Goal: Communication & Community: Answer question/provide support

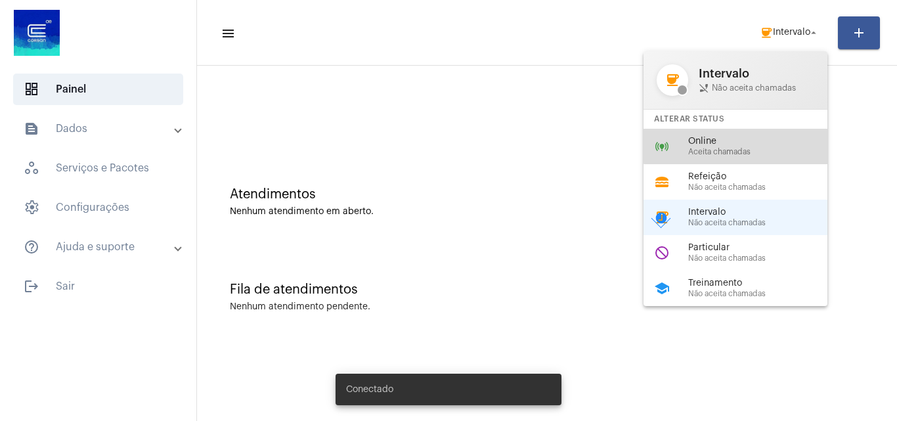
click at [761, 146] on span "Online" at bounding box center [763, 142] width 150 height 10
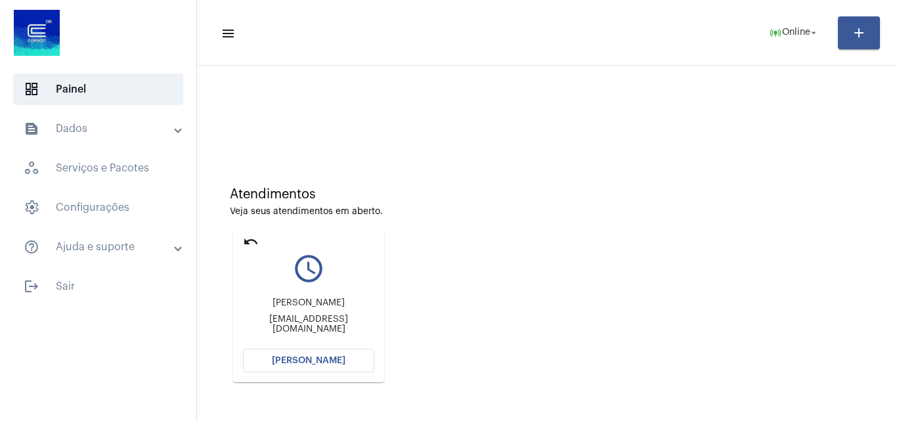
click at [345, 357] on button "[PERSON_NAME]" at bounding box center [308, 361] width 131 height 24
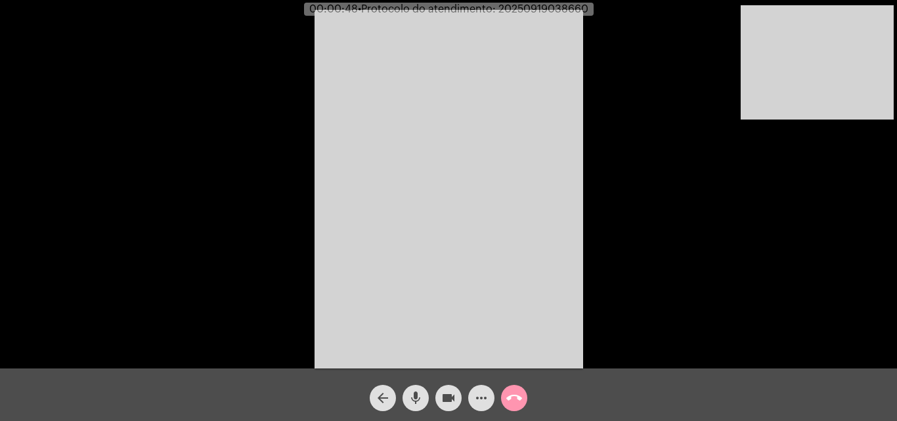
click at [412, 404] on mat-icon "mic" at bounding box center [416, 398] width 16 height 16
click at [412, 393] on mat-icon "mic_off" at bounding box center [416, 398] width 16 height 16
click at [420, 396] on mat-icon "mic" at bounding box center [416, 398] width 16 height 16
click at [857, 115] on video at bounding box center [817, 62] width 153 height 114
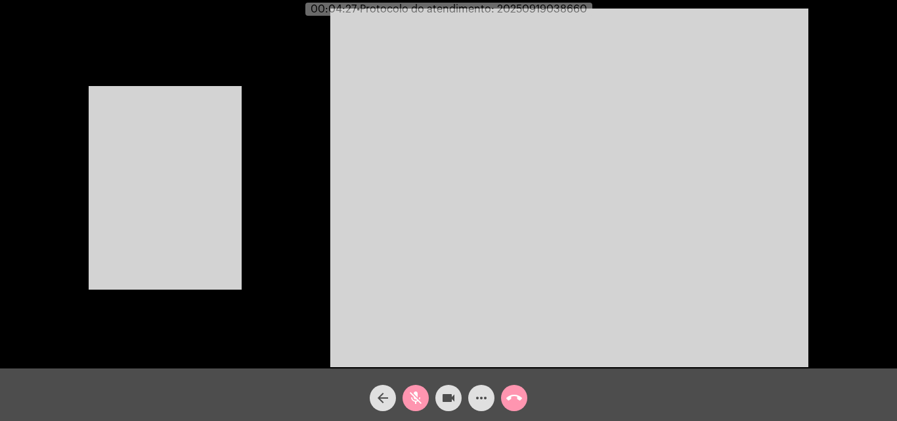
click at [301, 146] on div "Acessando Câmera e Microfone..." at bounding box center [448, 186] width 894 height 368
click at [221, 158] on video at bounding box center [165, 188] width 153 height 204
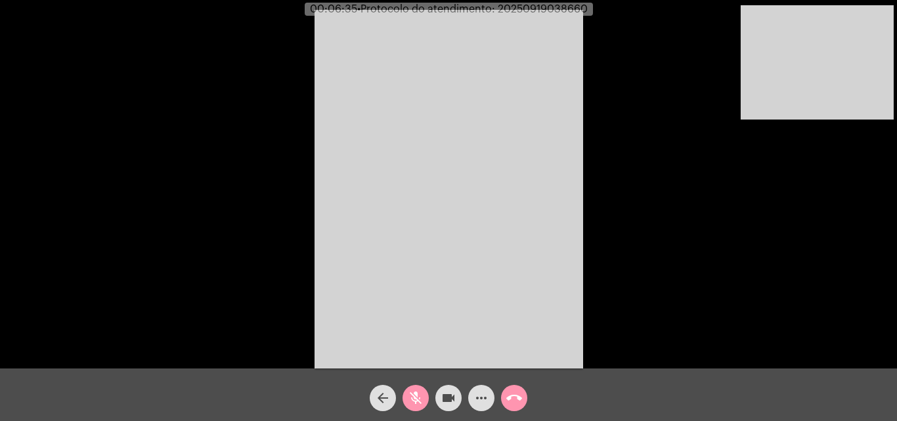
click at [408, 390] on mat-icon "mic_off" at bounding box center [416, 398] width 16 height 16
click at [414, 393] on mat-icon "mic" at bounding box center [416, 398] width 16 height 16
click at [417, 391] on mat-icon "mic_off" at bounding box center [416, 398] width 16 height 16
click at [414, 399] on mat-icon "mic" at bounding box center [416, 398] width 16 height 16
click at [414, 399] on mat-icon "mic_off" at bounding box center [416, 398] width 16 height 16
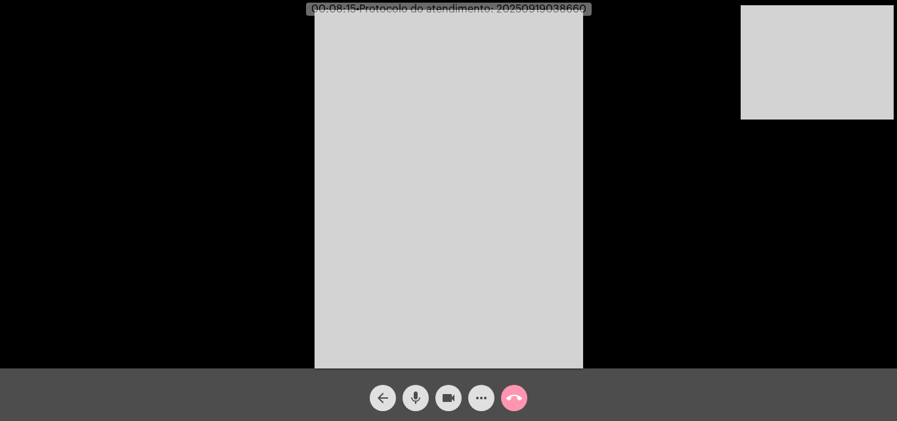
click at [414, 399] on mat-icon "mic" at bounding box center [416, 398] width 16 height 16
click at [412, 399] on mat-icon "mic_off" at bounding box center [416, 398] width 16 height 16
click at [419, 393] on mat-icon "mic" at bounding box center [416, 398] width 16 height 16
click at [410, 394] on mat-icon "mic_off" at bounding box center [416, 398] width 16 height 16
click at [416, 391] on mat-icon "mic" at bounding box center [416, 398] width 16 height 16
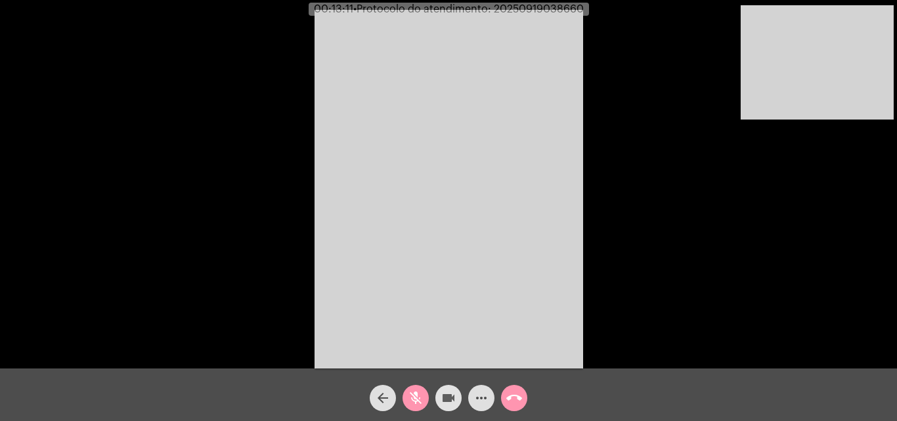
click at [448, 389] on span "videocam" at bounding box center [449, 398] width 16 height 26
click at [440, 395] on button "videocam_off" at bounding box center [448, 398] width 26 height 26
click at [412, 399] on mat-icon "mic_off" at bounding box center [416, 398] width 16 height 16
click at [420, 397] on mat-icon "mic" at bounding box center [416, 398] width 16 height 16
click at [444, 400] on mat-icon "videocam" at bounding box center [449, 398] width 16 height 16
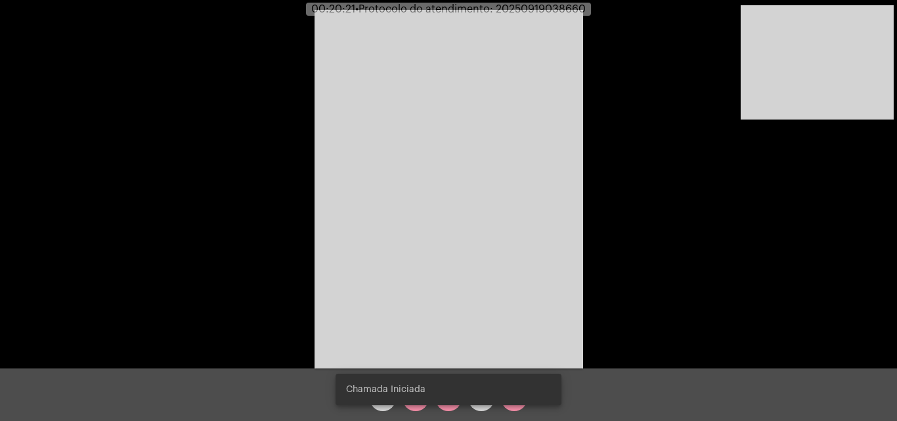
click at [410, 402] on snack-bar-container "Chamada Iniciada" at bounding box center [449, 390] width 226 height 32
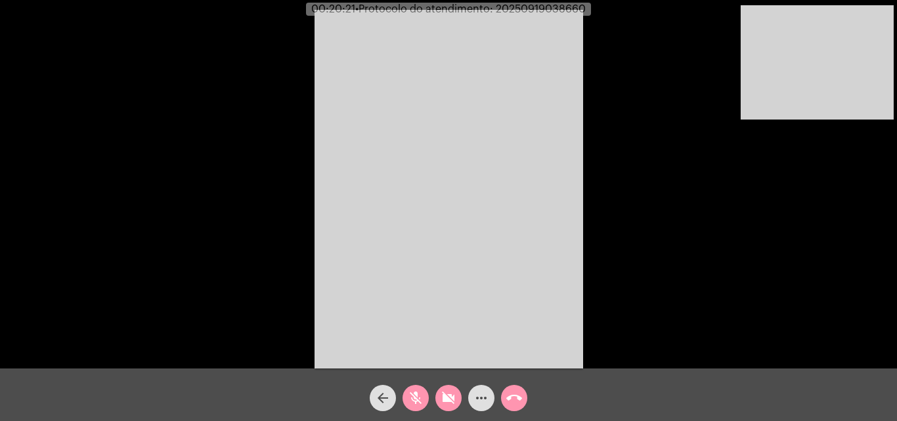
click at [412, 403] on snack-bar-container "Chamada Iniciada" at bounding box center [449, 390] width 226 height 32
click at [412, 403] on mat-icon "mic_off" at bounding box center [416, 398] width 16 height 16
click at [418, 398] on mat-icon "mic" at bounding box center [416, 398] width 16 height 16
click at [409, 395] on mat-icon "mic_off" at bounding box center [416, 398] width 16 height 16
click at [409, 395] on mat-icon "mic" at bounding box center [416, 398] width 16 height 16
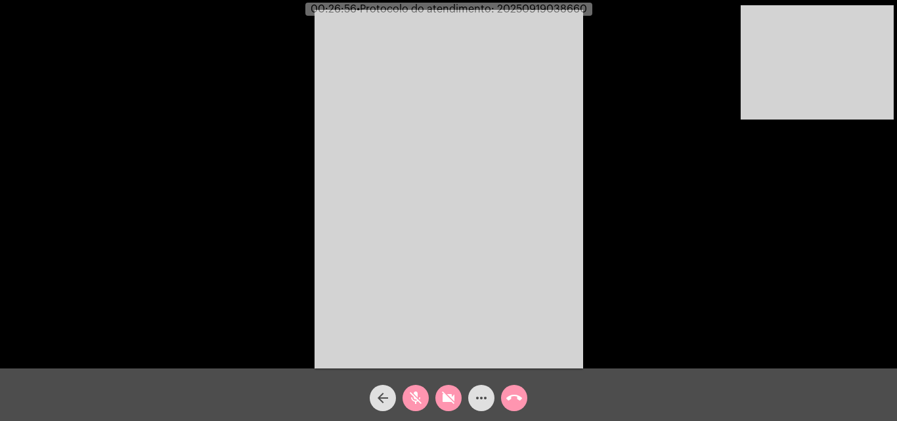
click at [418, 394] on mat-icon "mic_off" at bounding box center [416, 398] width 16 height 16
click at [418, 394] on mat-icon "mic" at bounding box center [416, 398] width 16 height 16
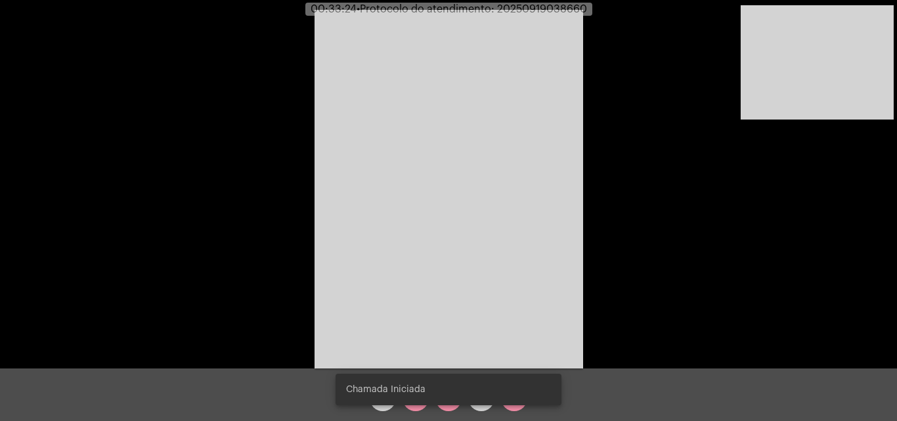
click at [416, 404] on snack-bar-container "Chamada Iniciada" at bounding box center [449, 390] width 226 height 32
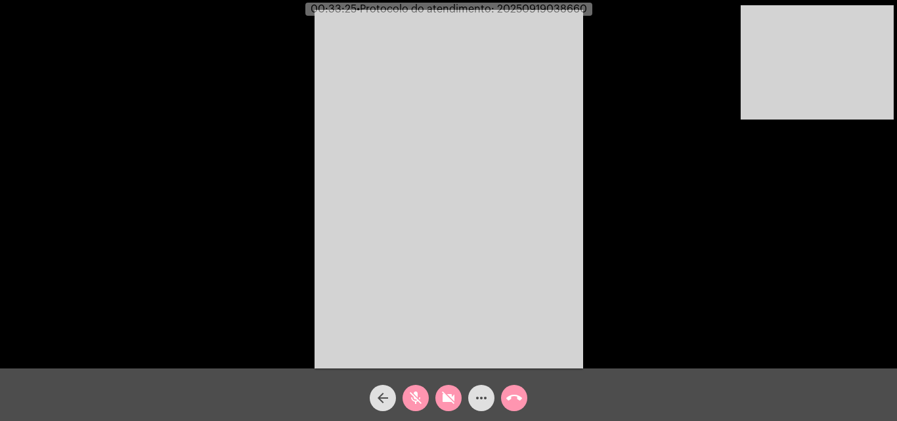
click at [416, 404] on mat-icon "mic_off" at bounding box center [416, 398] width 16 height 16
click at [417, 396] on mat-icon "mic" at bounding box center [416, 398] width 16 height 16
click at [411, 399] on mat-icon "mic_off" at bounding box center [416, 398] width 16 height 16
click at [412, 395] on mat-icon "mic" at bounding box center [416, 398] width 16 height 16
click at [416, 388] on span "mic_off" at bounding box center [416, 398] width 16 height 26
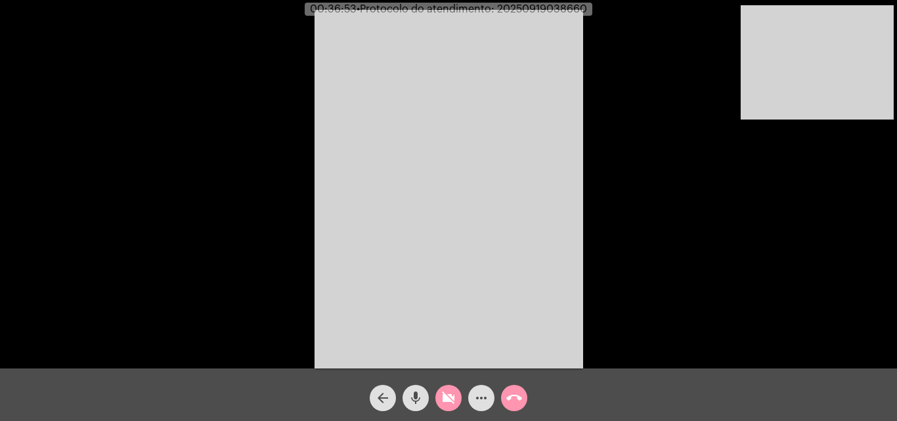
click at [416, 388] on span "mic" at bounding box center [416, 398] width 16 height 26
click at [448, 396] on mat-icon "videocam_off" at bounding box center [449, 398] width 16 height 16
click at [414, 401] on mat-icon "mic_off" at bounding box center [416, 398] width 16 height 16
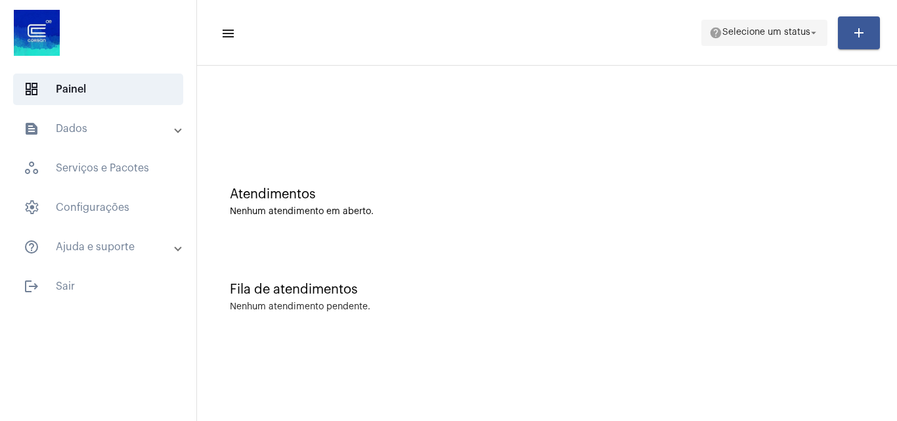
click at [772, 30] on span "Selecione um status" at bounding box center [766, 32] width 88 height 9
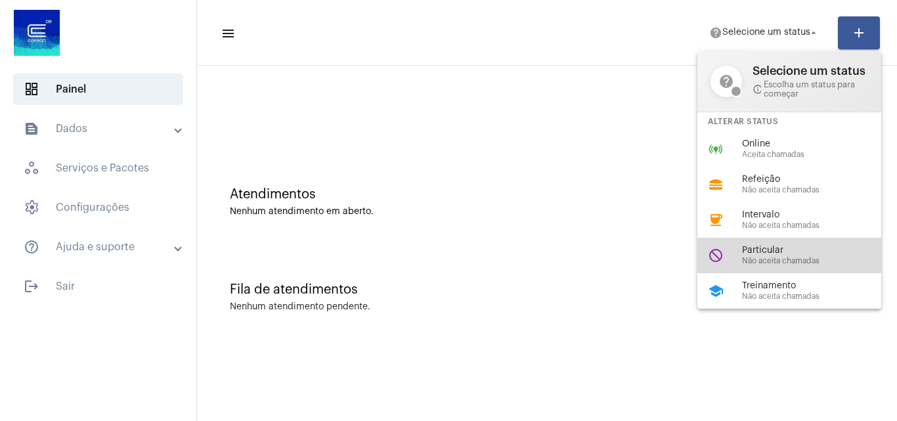
click at [755, 246] on span "Particular" at bounding box center [817, 251] width 150 height 10
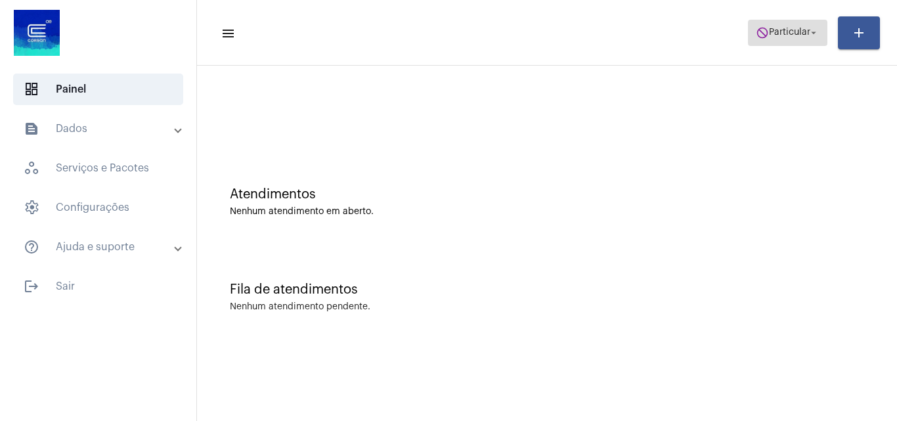
click at [791, 30] on span "Particular" at bounding box center [789, 32] width 41 height 9
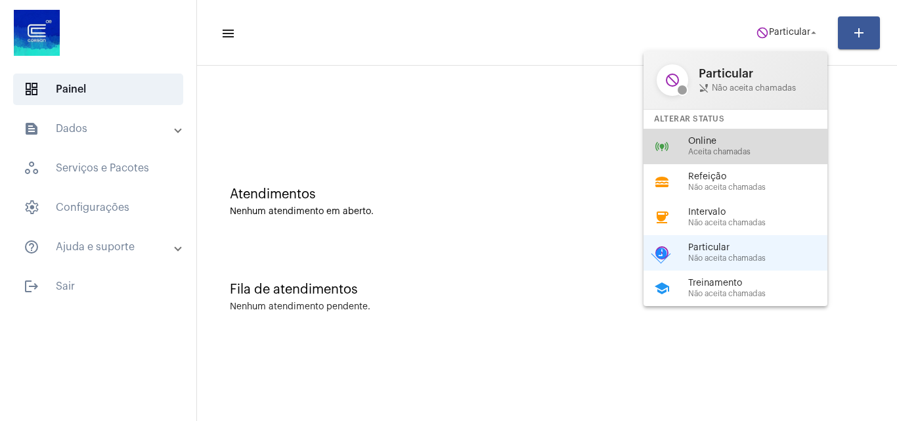
click at [728, 144] on span "Online" at bounding box center [763, 142] width 150 height 10
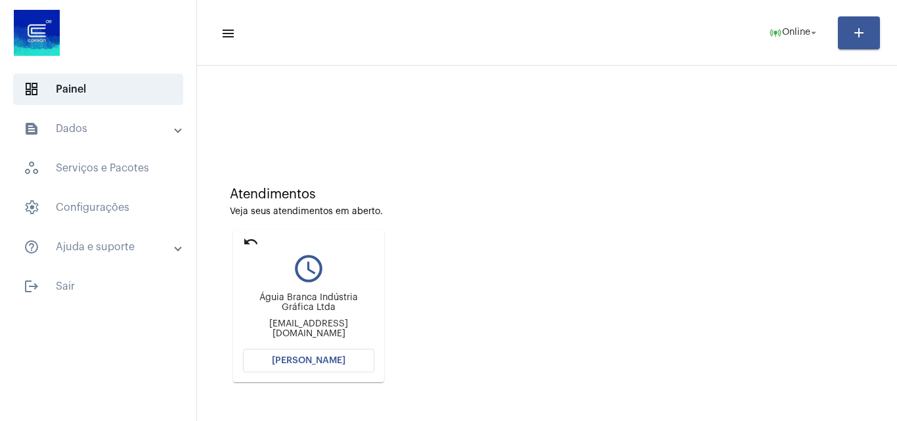
click at [243, 240] on mat-icon "undo" at bounding box center [251, 242] width 16 height 16
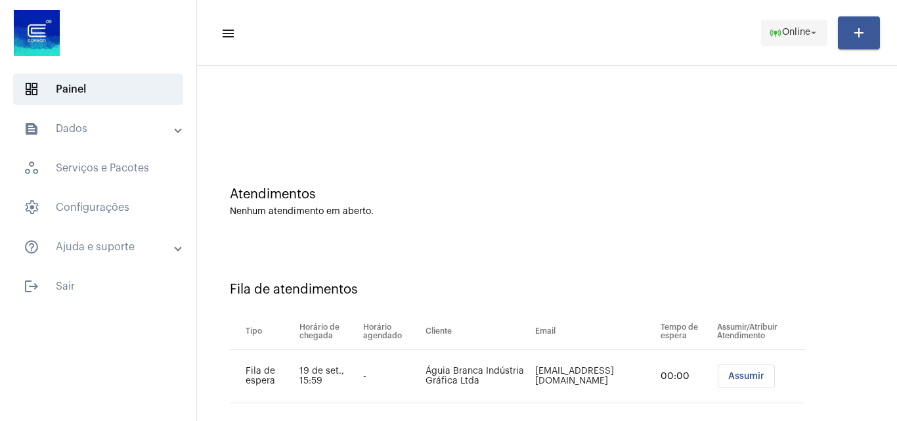
click at [787, 32] on span "Online" at bounding box center [796, 32] width 28 height 9
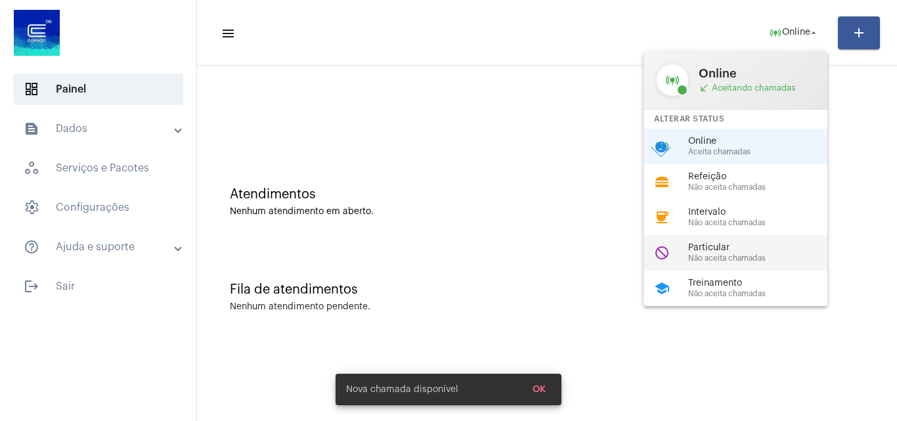
click at [739, 251] on span "Particular" at bounding box center [763, 248] width 150 height 10
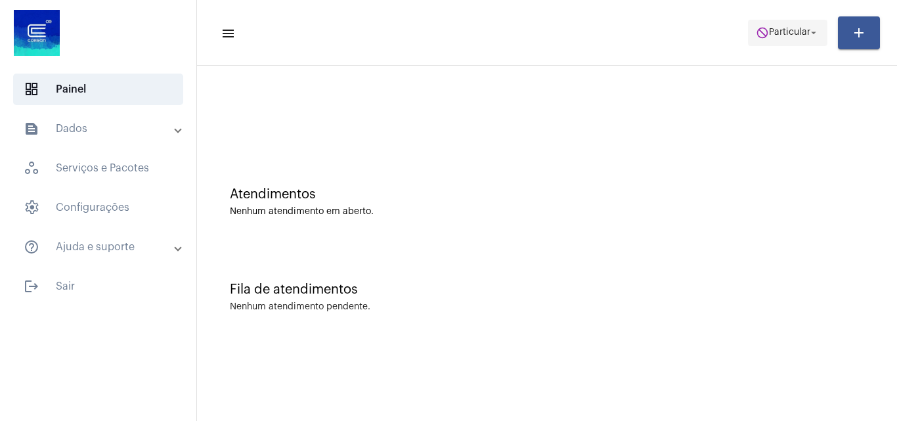
click at [809, 32] on mat-icon "arrow_drop_down" at bounding box center [814, 33] width 12 height 12
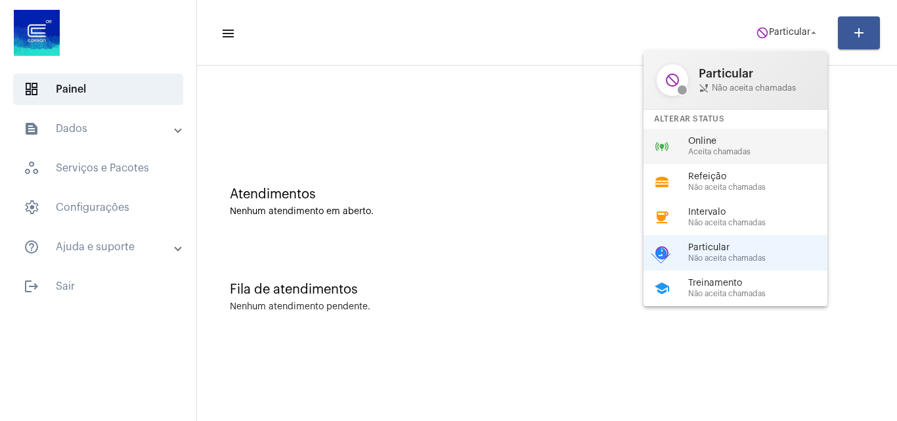
click at [755, 135] on div "online_prediction Online Aceita chamadas" at bounding box center [746, 146] width 205 height 35
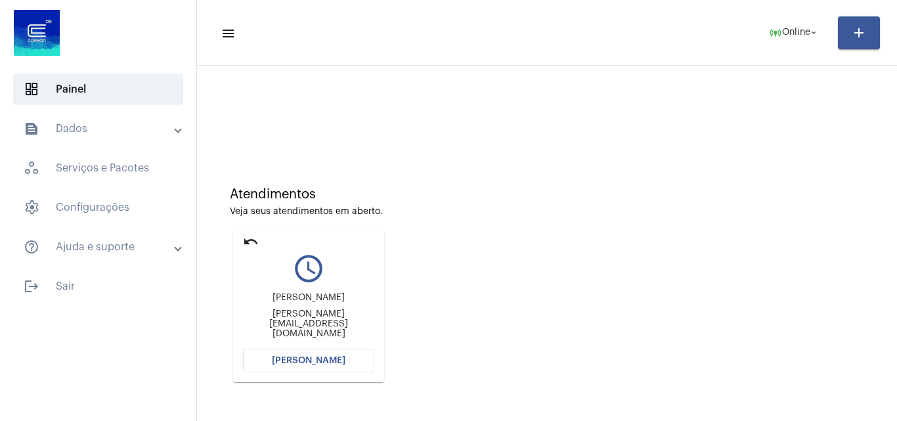
click at [341, 355] on button "[PERSON_NAME]" at bounding box center [308, 361] width 131 height 24
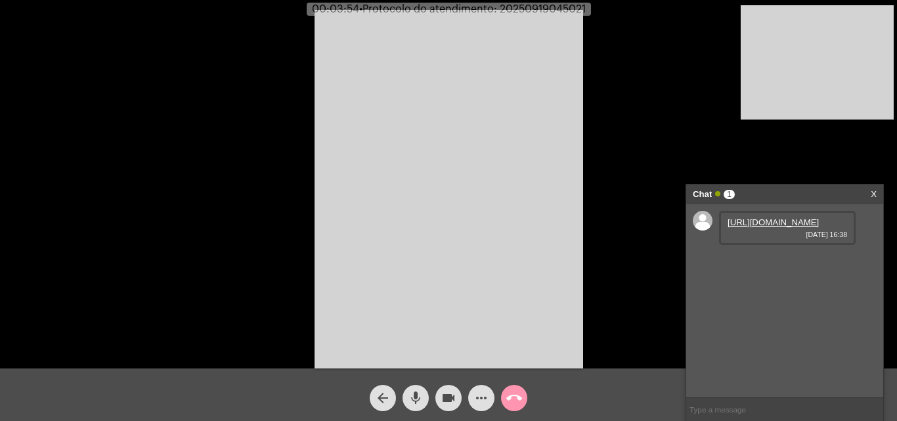
click at [753, 227] on link "[URL][DOMAIN_NAME]" at bounding box center [773, 222] width 91 height 10
click at [418, 391] on mat-icon "mic" at bounding box center [416, 398] width 16 height 16
click at [412, 396] on mat-icon "mic_off" at bounding box center [416, 398] width 16 height 16
click at [114, 120] on div "Acessando Câmera e Microfone..." at bounding box center [448, 187] width 894 height 368
click at [432, 245] on video at bounding box center [449, 189] width 269 height 359
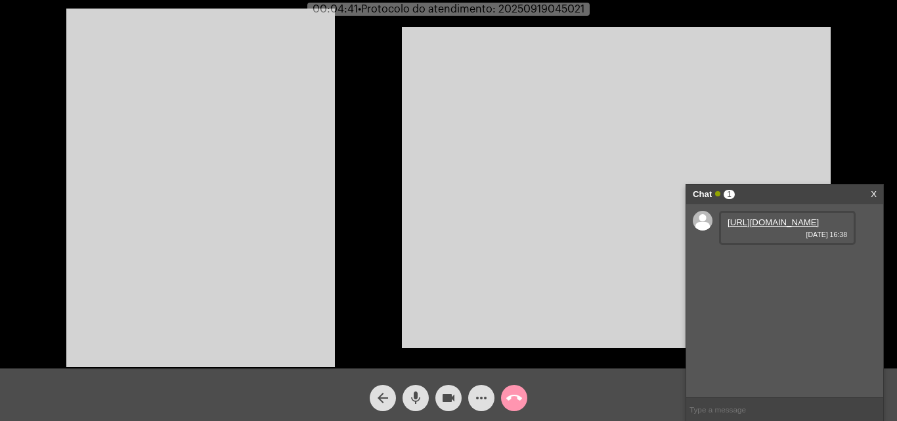
click at [416, 389] on span "mic" at bounding box center [416, 398] width 16 height 26
click at [418, 402] on mat-icon "mic_off" at bounding box center [416, 398] width 16 height 16
click at [406, 397] on button "mic" at bounding box center [416, 398] width 26 height 26
click at [415, 393] on mat-icon "mic_off" at bounding box center [416, 398] width 16 height 16
click at [418, 391] on mat-icon "mic" at bounding box center [416, 398] width 16 height 16
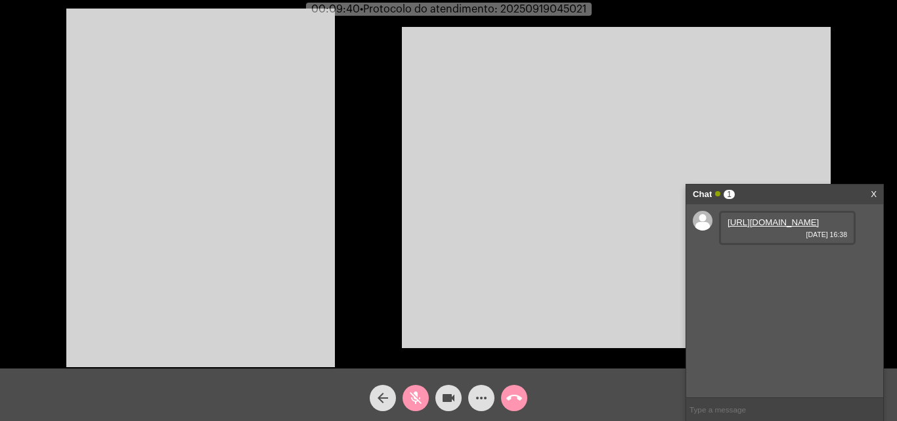
click at [445, 393] on mat-icon "videocam" at bounding box center [449, 398] width 16 height 16
click at [412, 394] on mat-icon "mic_off" at bounding box center [416, 398] width 16 height 16
click at [412, 394] on mat-icon "mic" at bounding box center [416, 398] width 16 height 16
click at [409, 394] on mat-icon "mic_off" at bounding box center [416, 398] width 16 height 16
click at [447, 399] on mat-icon "videocam_off" at bounding box center [449, 398] width 16 height 16
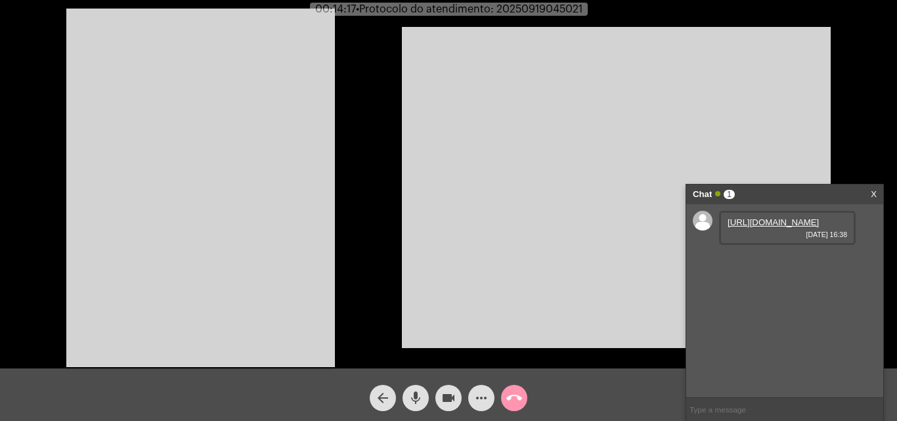
click at [279, 127] on video at bounding box center [200, 188] width 269 height 359
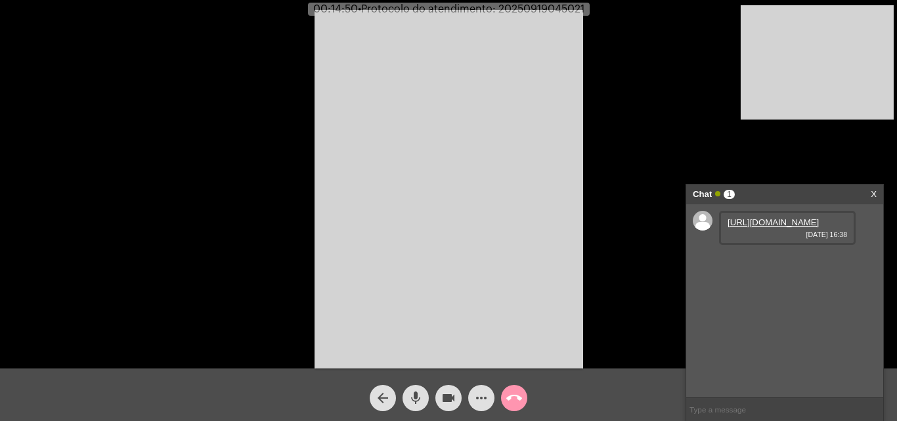
click at [415, 403] on mat-icon "mic" at bounding box center [416, 398] width 16 height 16
click at [442, 394] on mat-icon "videocam" at bounding box center [449, 398] width 16 height 16
click at [561, 8] on span "• Protocolo do atendimento: 20250919045021" at bounding box center [472, 9] width 227 height 11
copy span "20250919045021"
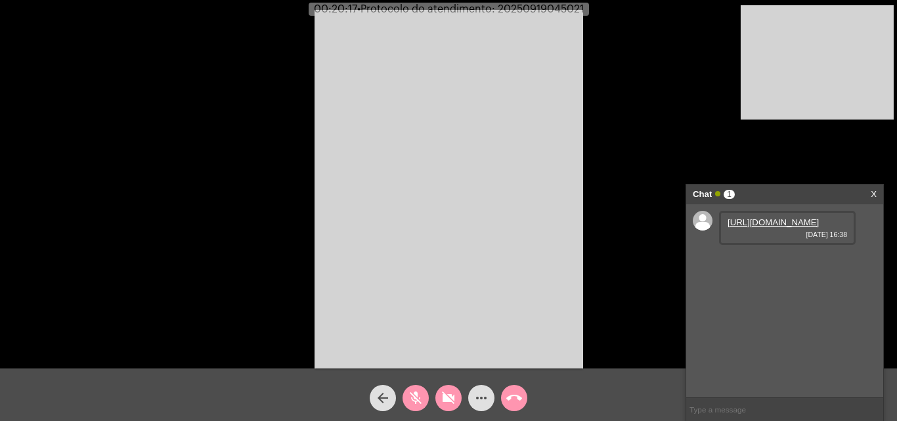
click at [618, 189] on div "Acessando Câmera e Microfone..." at bounding box center [448, 187] width 894 height 368
click at [416, 402] on mat-icon "mic_off" at bounding box center [416, 398] width 16 height 16
click at [441, 403] on mat-icon "videocam_off" at bounding box center [449, 398] width 16 height 16
click at [422, 400] on mat-icon "mic" at bounding box center [416, 398] width 16 height 16
click at [415, 403] on mat-icon "mic_off" at bounding box center [416, 398] width 16 height 16
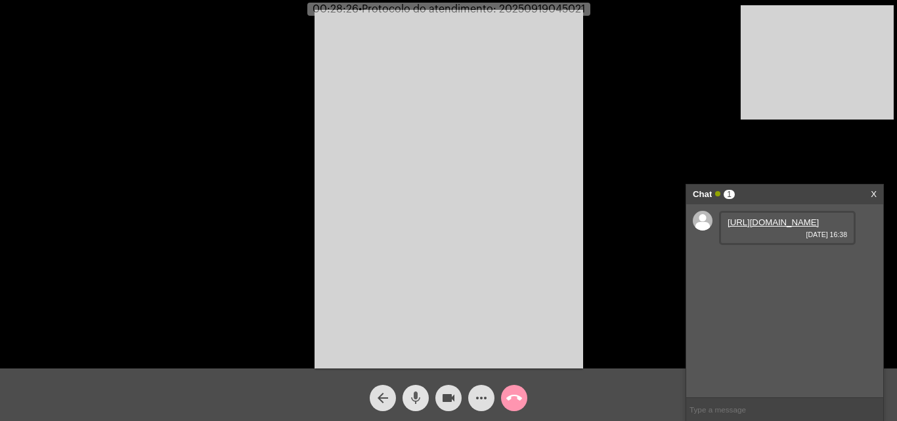
click at [415, 403] on mat-icon "mic" at bounding box center [416, 398] width 16 height 16
click at [417, 391] on mat-icon "mic_off" at bounding box center [416, 398] width 16 height 16
click at [416, 404] on mat-icon "mic" at bounding box center [416, 398] width 16 height 16
click at [414, 395] on mat-icon "mic_off" at bounding box center [416, 398] width 16 height 16
click at [411, 397] on mat-icon "mic" at bounding box center [416, 398] width 16 height 16
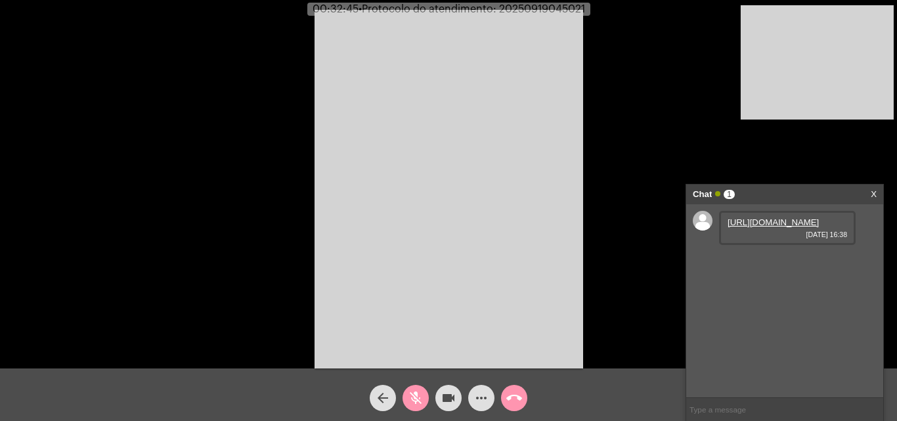
click at [443, 395] on mat-icon "videocam" at bounding box center [449, 398] width 16 height 16
click at [450, 391] on mat-icon "videocam_off" at bounding box center [449, 398] width 16 height 16
drag, startPoint x: 413, startPoint y: 396, endPoint x: 420, endPoint y: 387, distance: 10.8
click at [412, 395] on mat-icon "mic_off" at bounding box center [416, 398] width 16 height 16
click at [534, 5] on span "• Protocolo do atendimento: 20250919045021" at bounding box center [472, 9] width 227 height 11
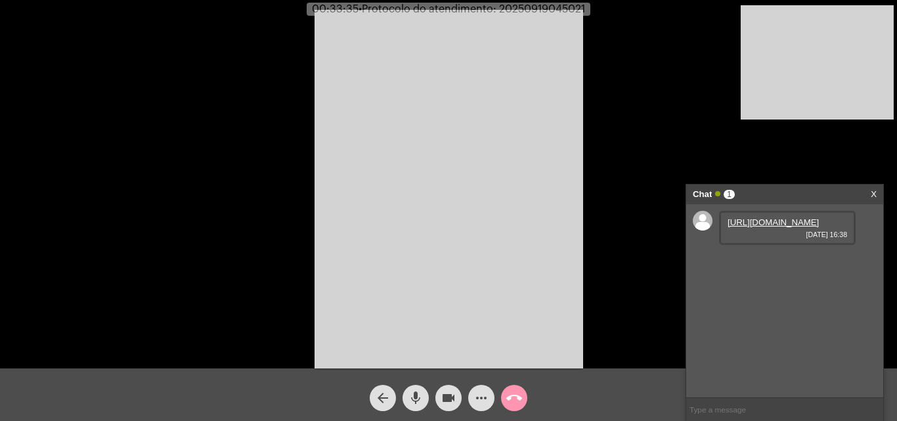
click at [533, 7] on span "• Protocolo do atendimento: 20250919045021" at bounding box center [472, 9] width 227 height 11
copy span "20250919045021"
click at [747, 410] on input "text" at bounding box center [784, 409] width 197 height 23
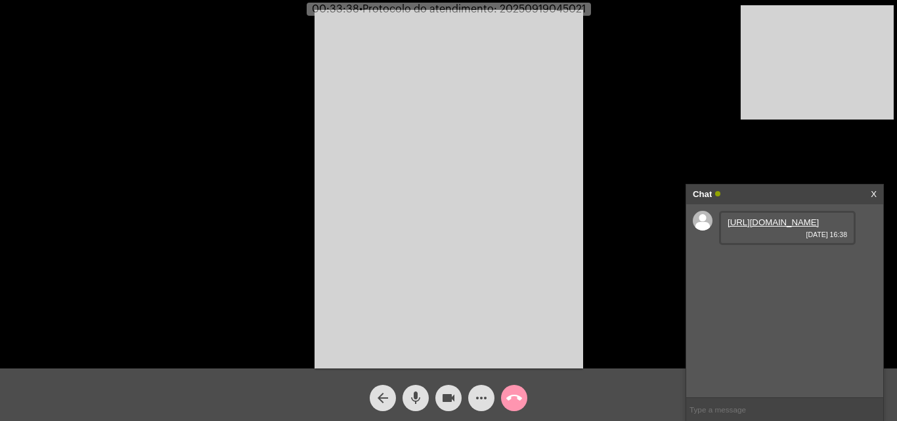
paste input "20250919045021"
type input "20250919045021"
click at [513, 395] on mat-icon "call_end" at bounding box center [514, 398] width 16 height 16
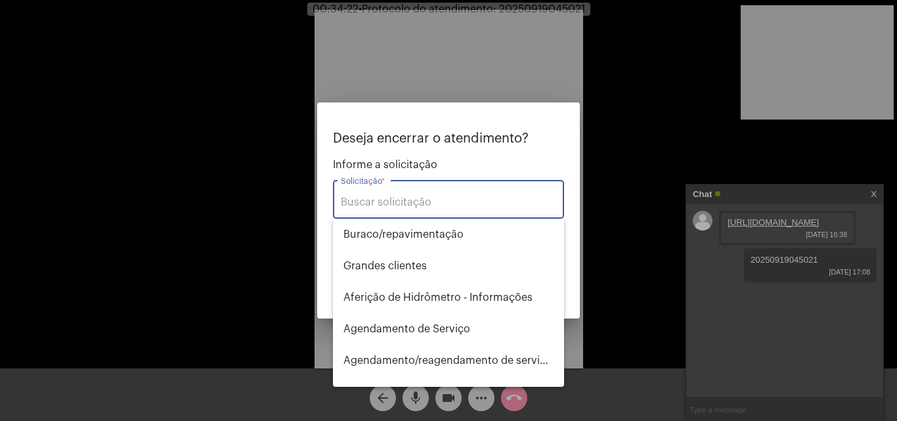
click at [400, 203] on input "Solicitação *" at bounding box center [448, 202] width 215 height 12
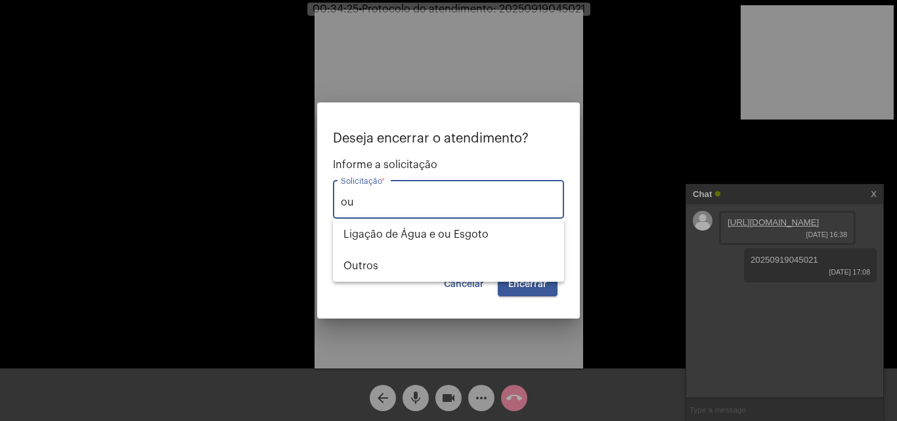
type input "o"
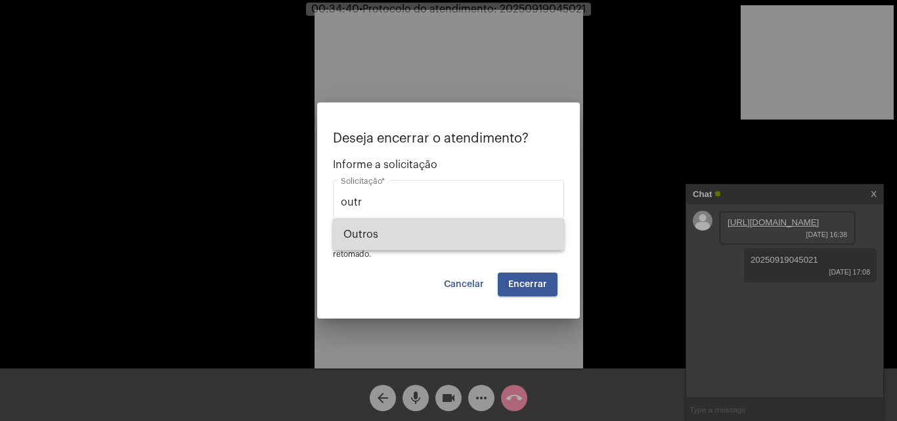
click at [397, 234] on span "Outros" at bounding box center [448, 235] width 210 height 32
type input "Outros"
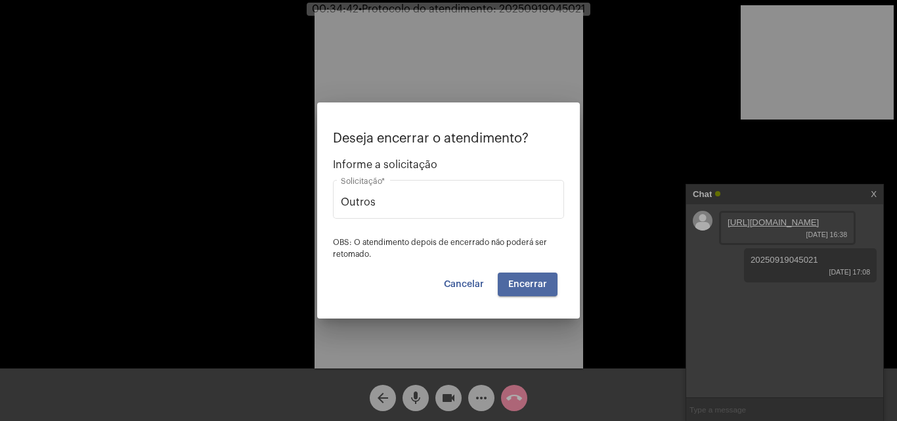
click at [533, 286] on span "Encerrar" at bounding box center [527, 284] width 39 height 9
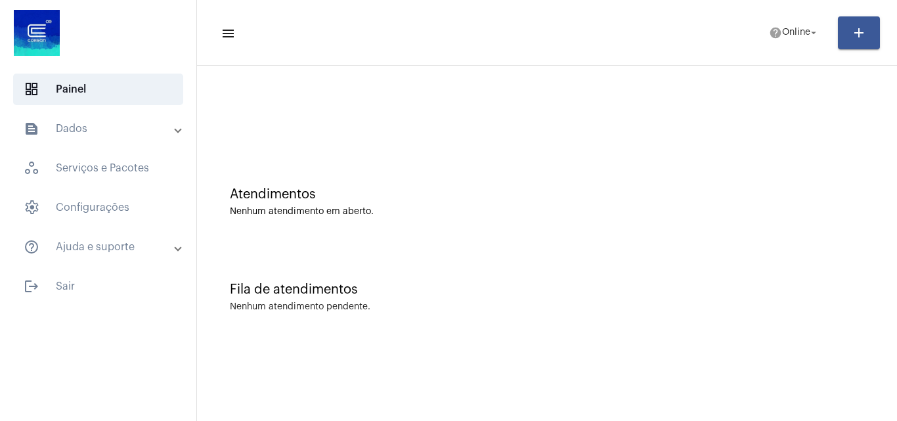
click at [549, 383] on mat-sidenav-content "menu help Online arrow_drop_down add Atendimentos Nenhum atendimento em aberto.…" at bounding box center [547, 210] width 700 height 421
click at [86, 290] on span "logout Sair" at bounding box center [98, 287] width 170 height 32
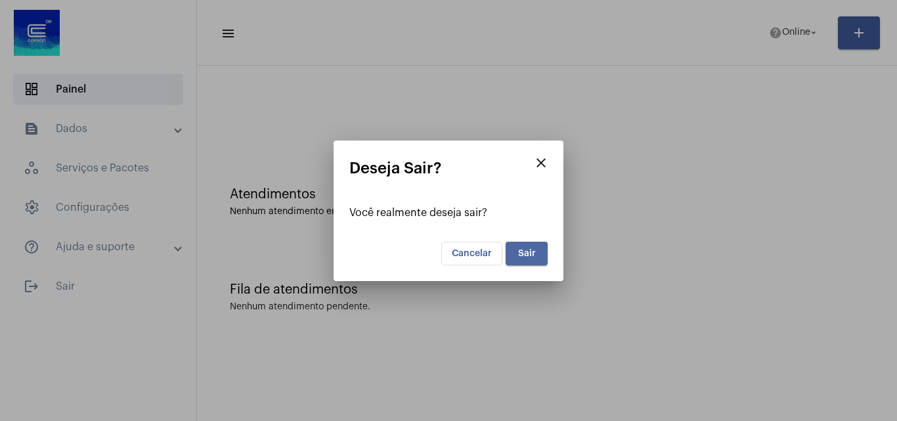
click at [528, 251] on span "Sair" at bounding box center [527, 253] width 18 height 9
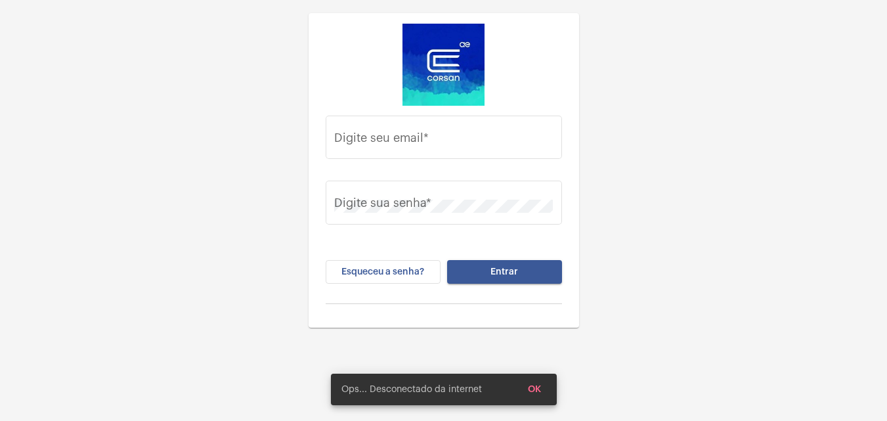
type input "[PERSON_NAME][EMAIL_ADDRESS][PERSON_NAME][DOMAIN_NAME]"
